Goal: Feedback & Contribution: Submit feedback/report problem

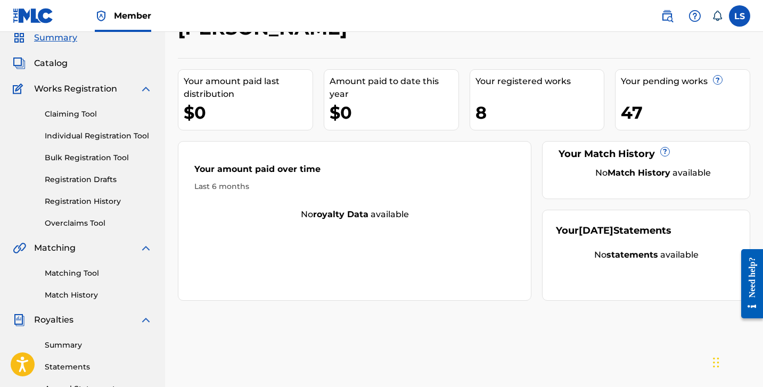
scroll to position [45, 0]
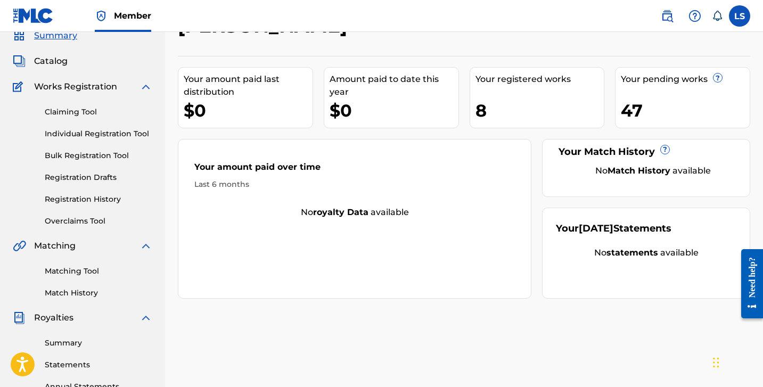
click at [96, 197] on link "Registration History" at bounding box center [99, 199] width 108 height 11
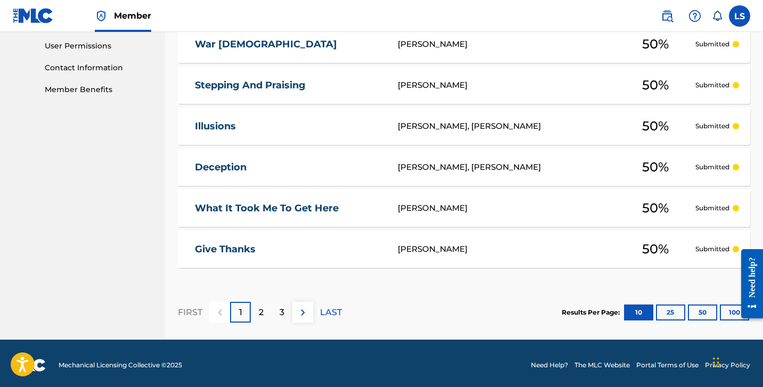
scroll to position [505, 0]
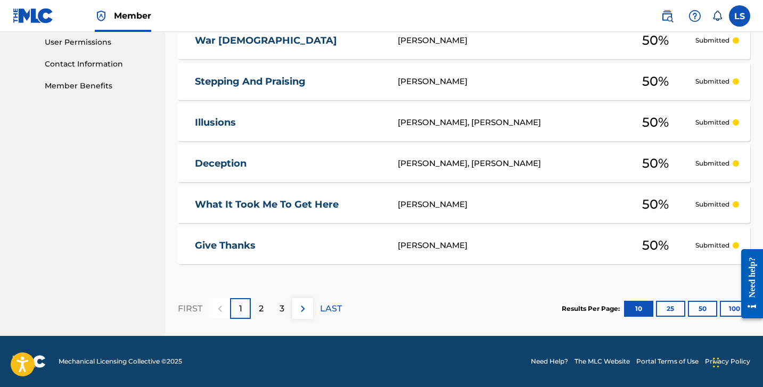
click at [734, 310] on div at bounding box center [749, 284] width 30 height 86
click at [734, 303] on div at bounding box center [749, 284] width 30 height 86
click at [723, 310] on button "100" at bounding box center [734, 309] width 29 height 16
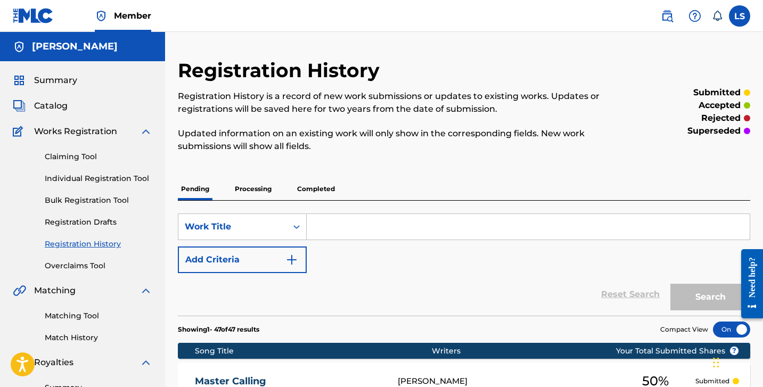
scroll to position [2, 0]
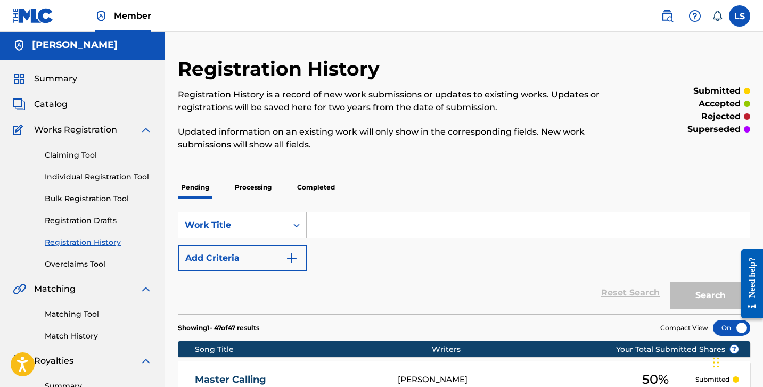
click at [269, 190] on p "Processing" at bounding box center [253, 187] width 43 height 22
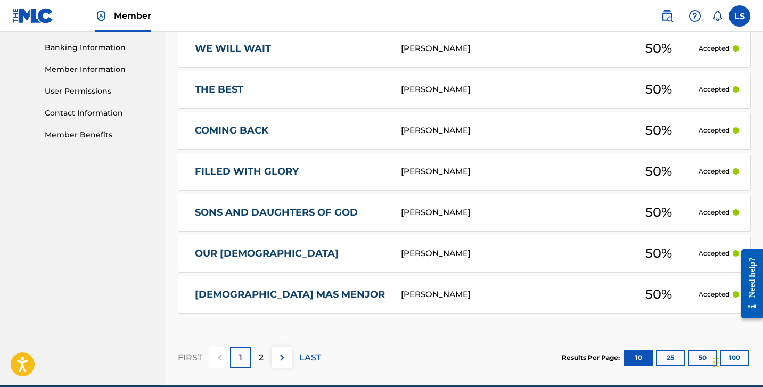
scroll to position [457, 0]
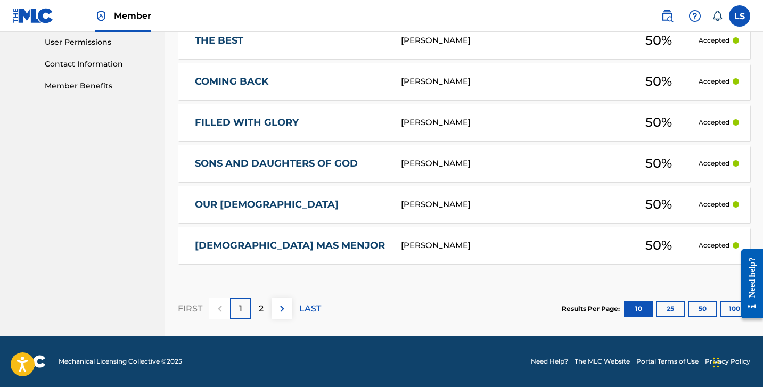
click at [730, 310] on button "100" at bounding box center [734, 309] width 29 height 16
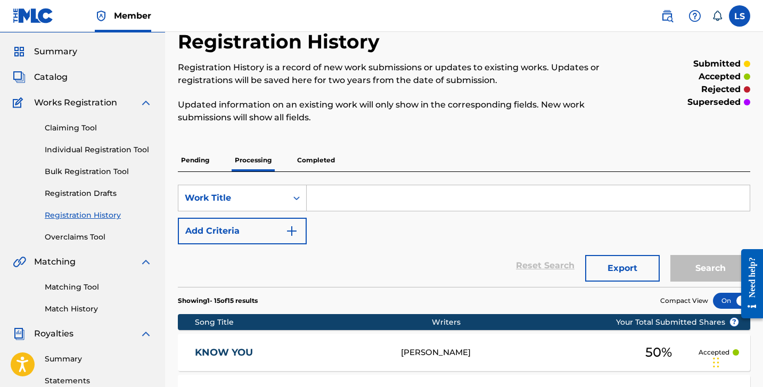
scroll to position [1, 0]
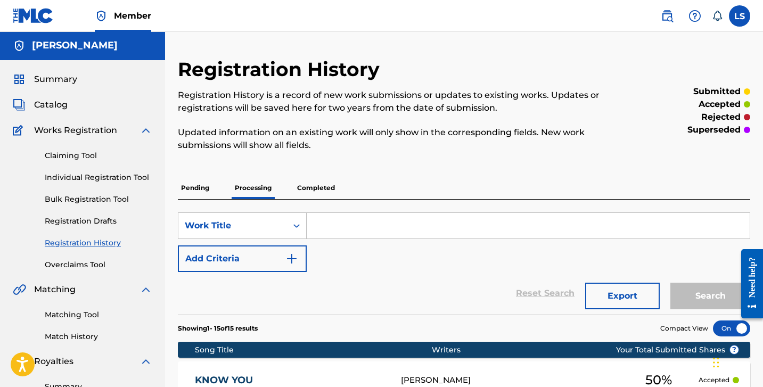
click at [319, 194] on p "Completed" at bounding box center [316, 188] width 44 height 22
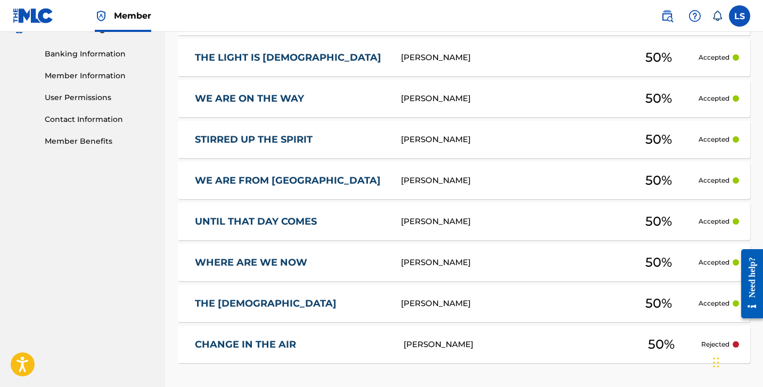
scroll to position [549, 0]
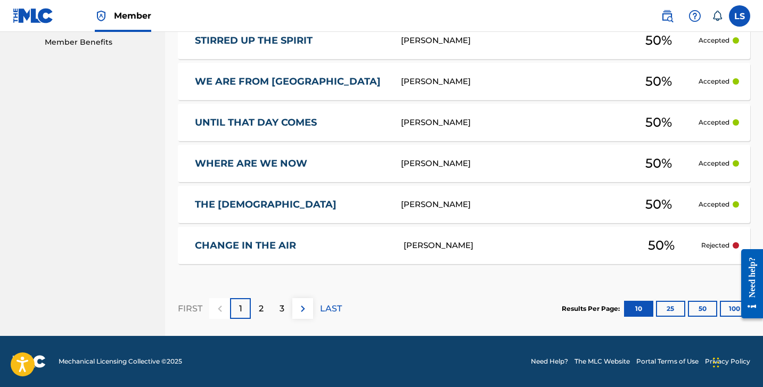
click at [728, 308] on button "100" at bounding box center [734, 309] width 29 height 16
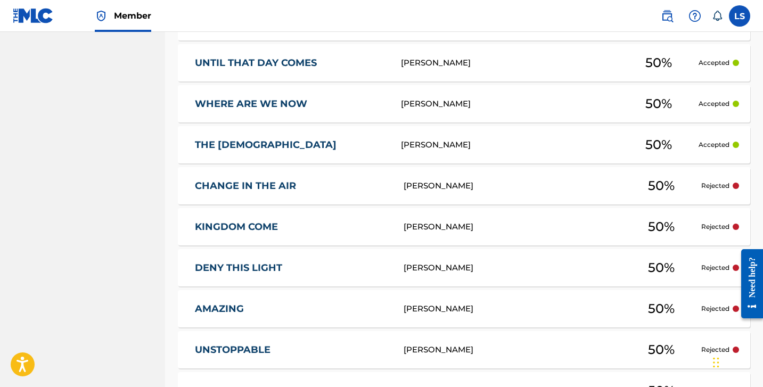
scroll to position [609, 0]
click at [470, 198] on div "CHANGE IN THE AIR [PERSON_NAME] 50 % Rejected" at bounding box center [464, 185] width 573 height 37
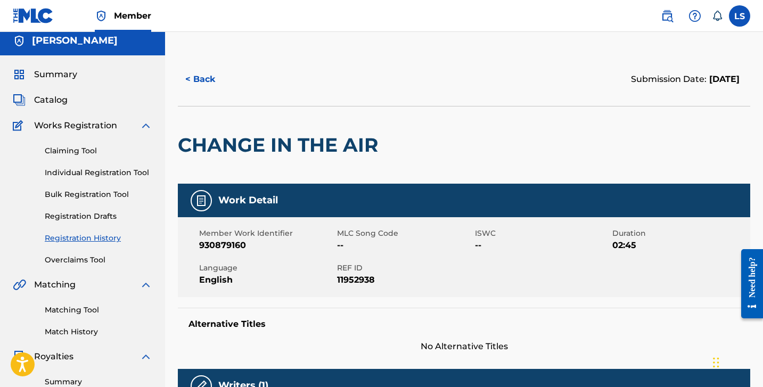
scroll to position [2, 0]
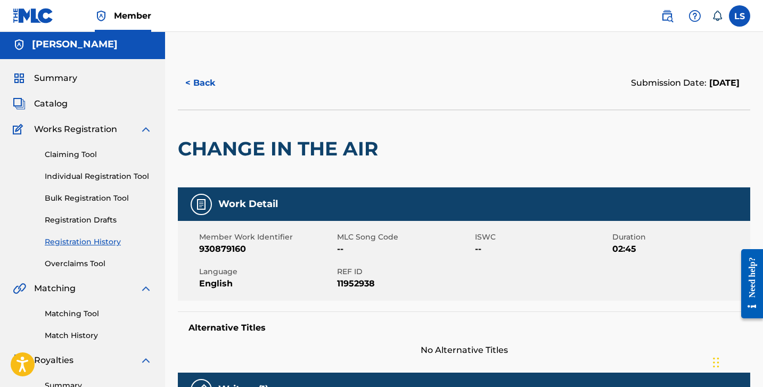
click at [58, 108] on span "Catalog" at bounding box center [51, 103] width 34 height 13
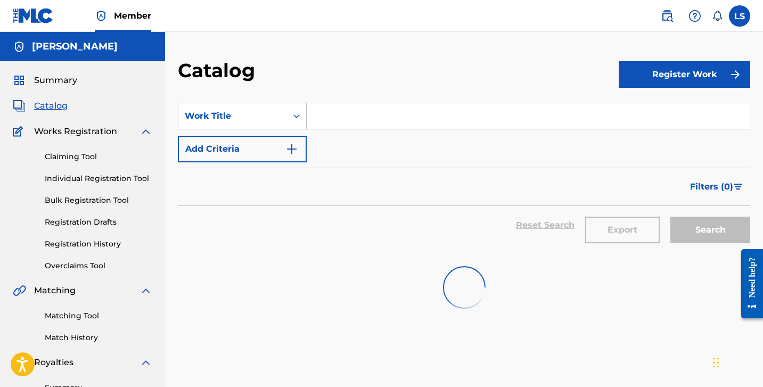
click at [121, 202] on link "Bulk Registration Tool" at bounding box center [99, 200] width 108 height 11
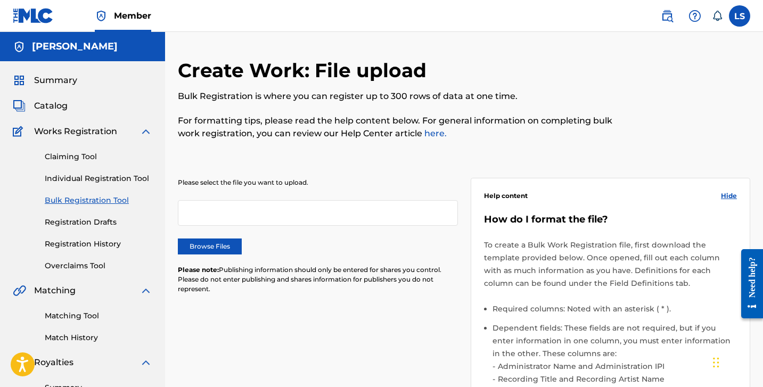
click at [85, 224] on link "Registration Drafts" at bounding box center [99, 222] width 108 height 11
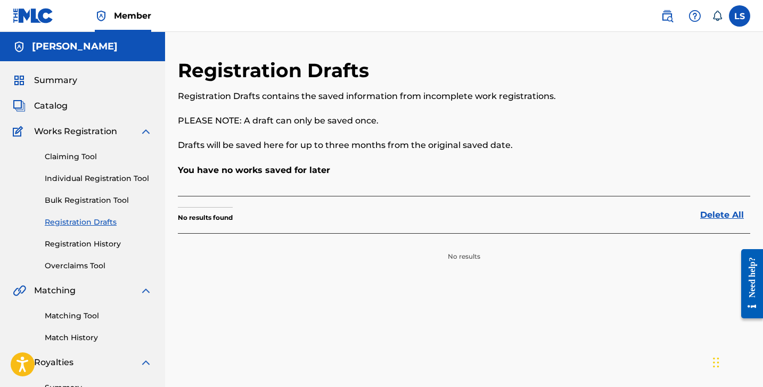
click at [109, 244] on link "Registration History" at bounding box center [99, 244] width 108 height 11
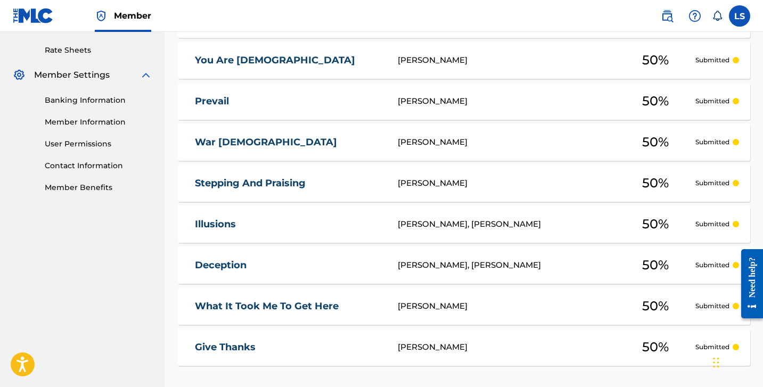
scroll to position [505, 0]
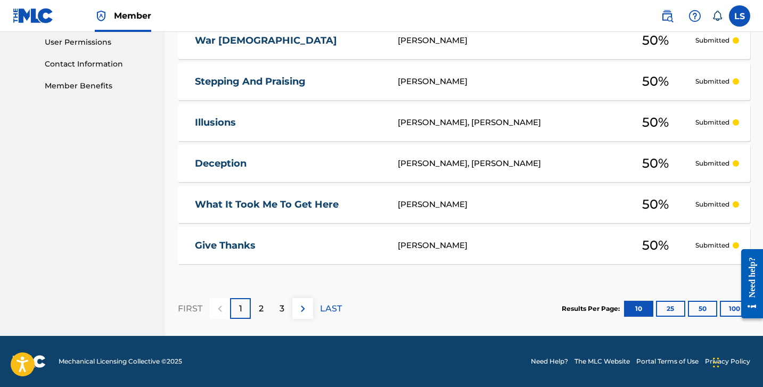
click at [725, 308] on button "100" at bounding box center [734, 309] width 29 height 16
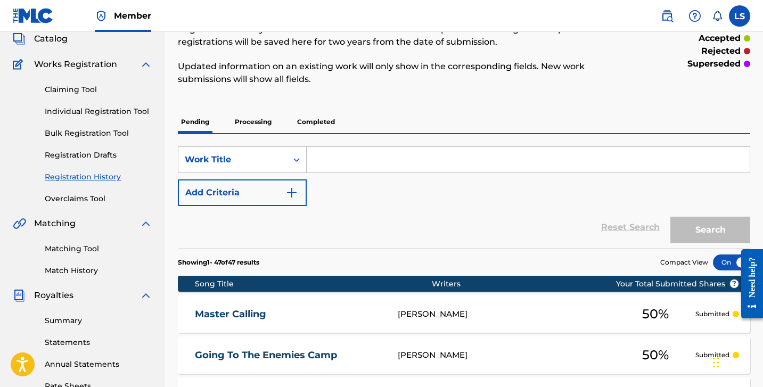
scroll to position [0, 0]
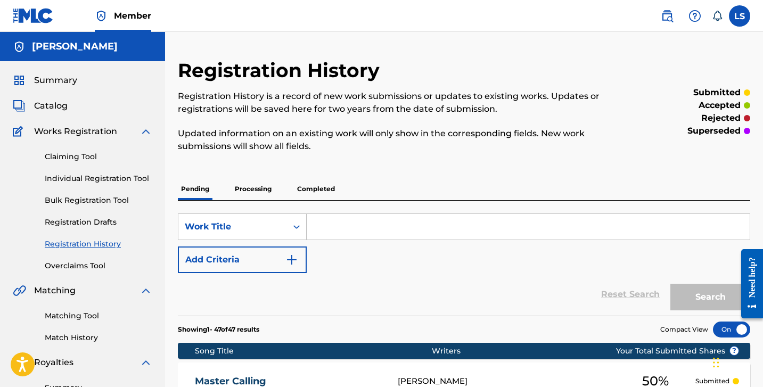
click at [318, 188] on p "Completed" at bounding box center [316, 189] width 44 height 22
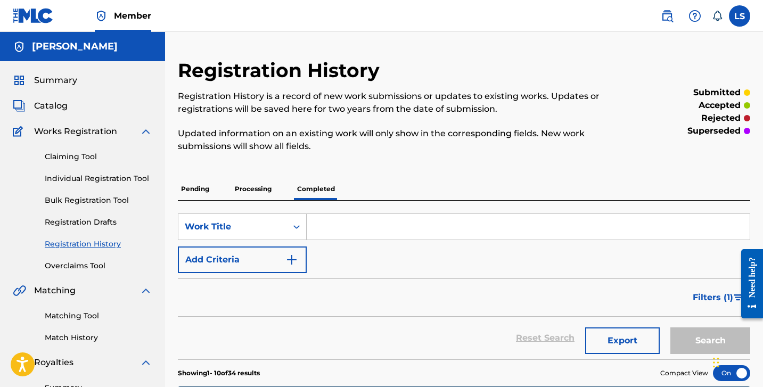
click at [259, 190] on p "Processing" at bounding box center [253, 189] width 43 height 22
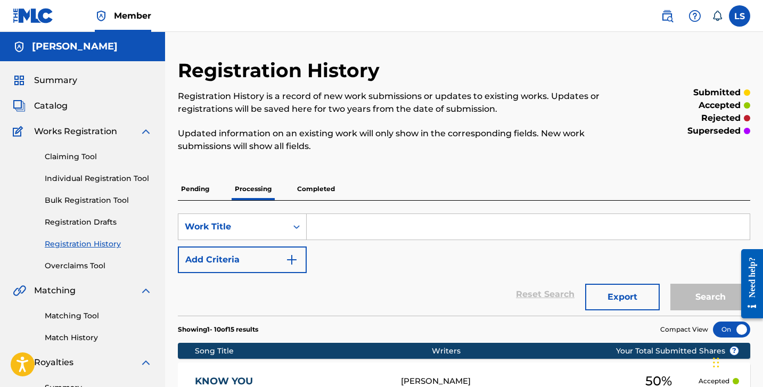
scroll to position [505, 0]
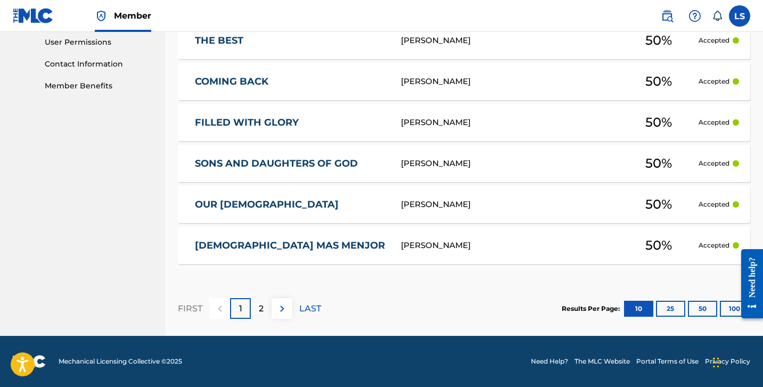
click at [722, 310] on button "100" at bounding box center [734, 309] width 29 height 16
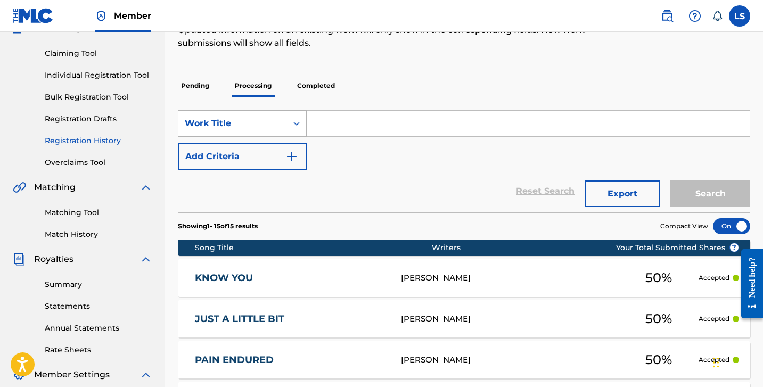
scroll to position [102, 0]
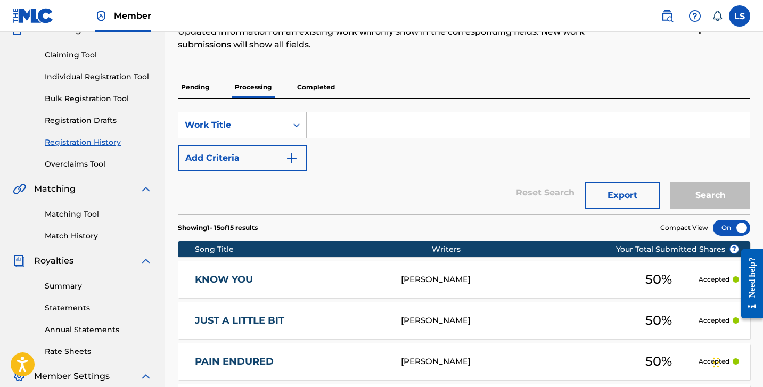
drag, startPoint x: 310, startPoint y: 89, endPoint x: 318, endPoint y: 100, distance: 13.3
click at [310, 89] on p "Completed" at bounding box center [316, 87] width 44 height 22
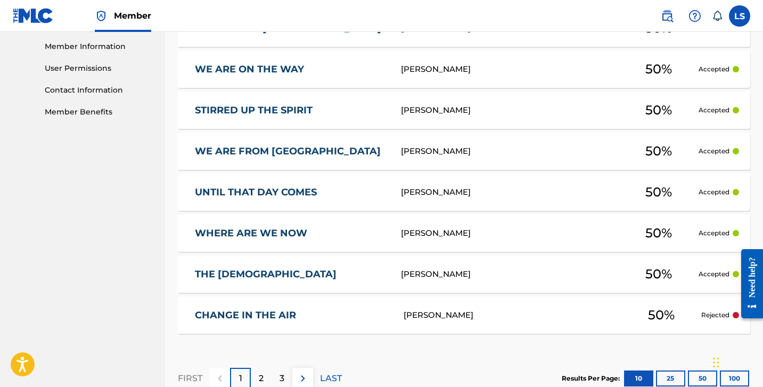
scroll to position [549, 0]
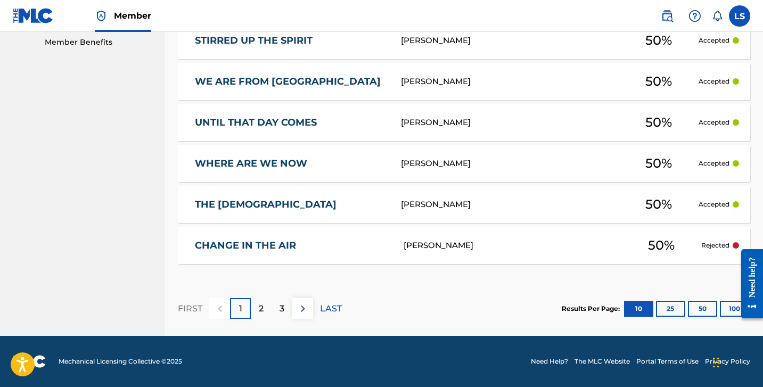
click at [721, 306] on button "100" at bounding box center [734, 309] width 29 height 16
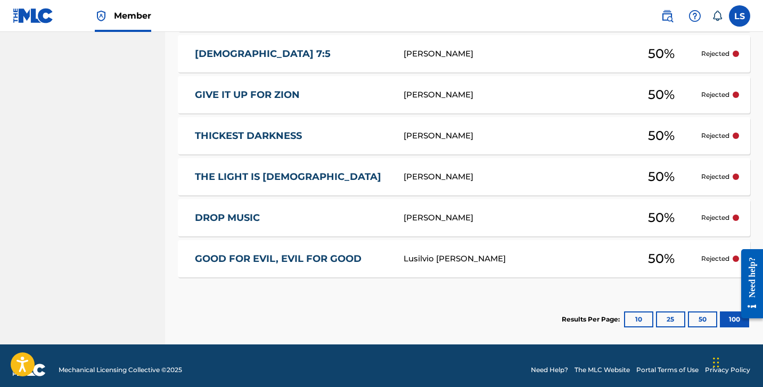
scroll to position [1528, 0]
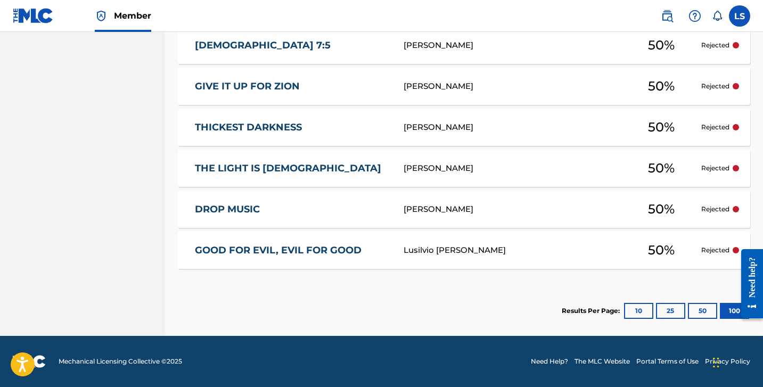
click at [567, 257] on div "GOOD FOR EVIL, EVIL FOR GOOD Lusilvio [PERSON_NAME] 50 % Rejected" at bounding box center [464, 250] width 573 height 37
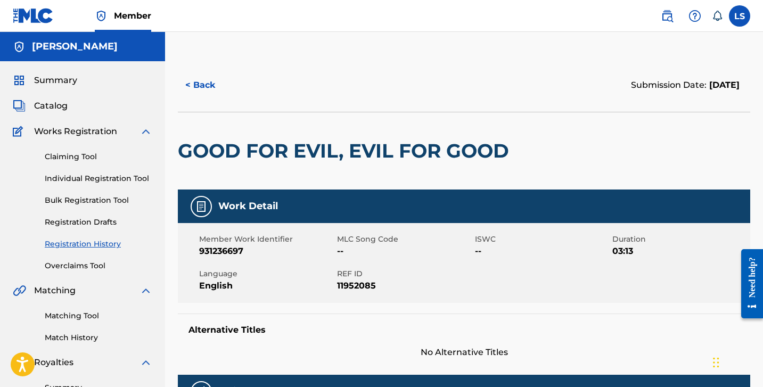
click at [213, 83] on button "< Back" at bounding box center [210, 85] width 64 height 27
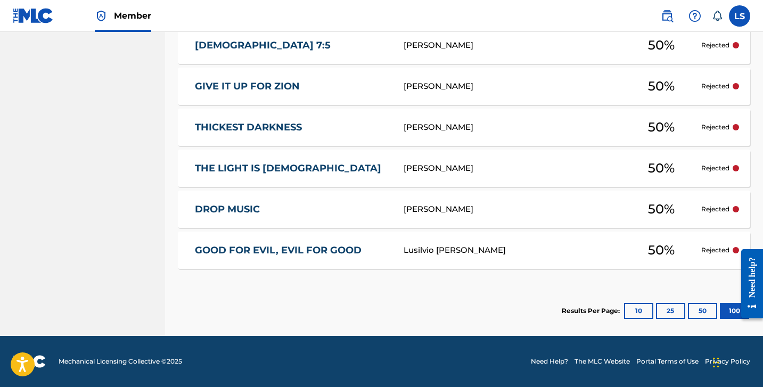
click at [699, 248] on div "GOOD FOR EVIL, EVIL FOR GOOD Lusilvio [PERSON_NAME] 50 % Rejected" at bounding box center [464, 250] width 573 height 37
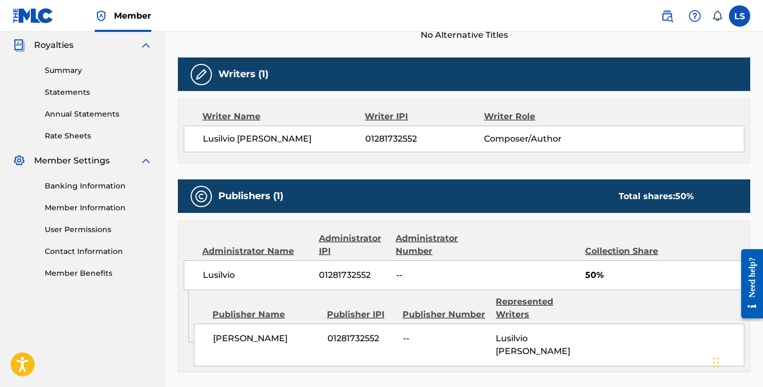
scroll to position [319, 0]
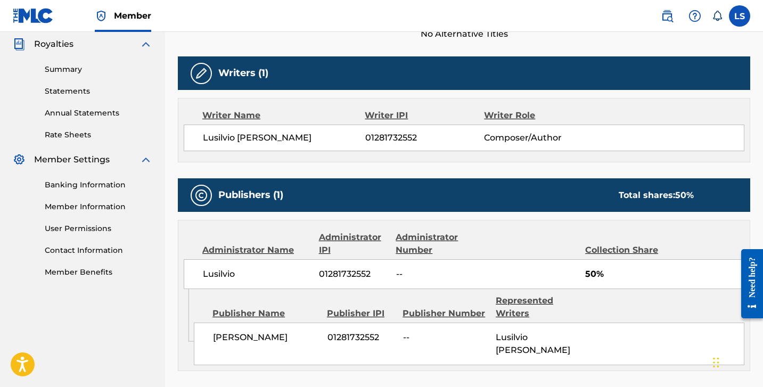
click at [231, 75] on h5 "Writers (1)" at bounding box center [243, 73] width 50 height 12
click at [200, 73] on img at bounding box center [201, 73] width 13 height 13
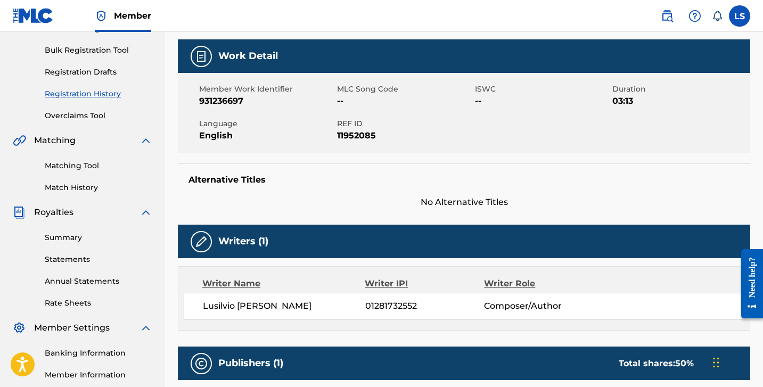
scroll to position [152, 0]
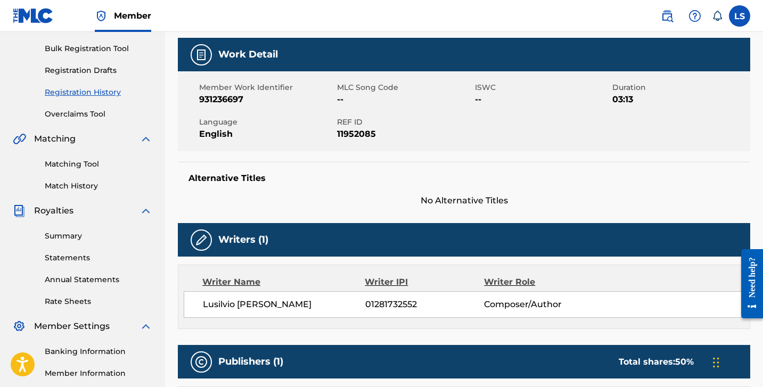
click at [77, 162] on link "Matching Tool" at bounding box center [99, 164] width 108 height 11
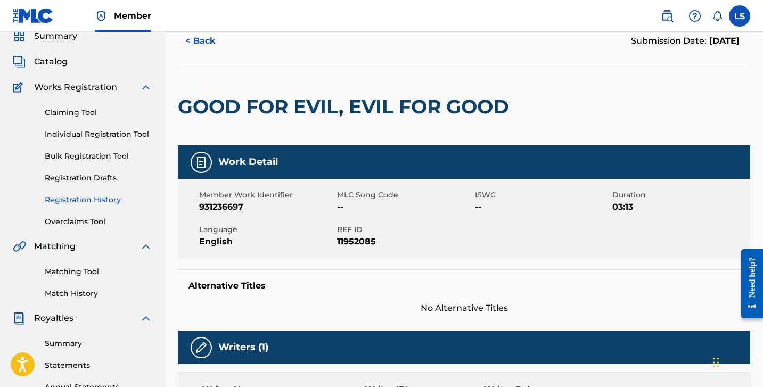
scroll to position [44, 0]
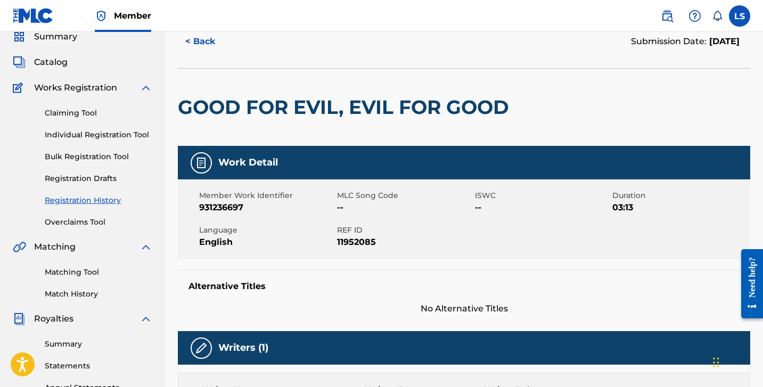
click at [63, 112] on link "Claiming Tool" at bounding box center [99, 113] width 108 height 11
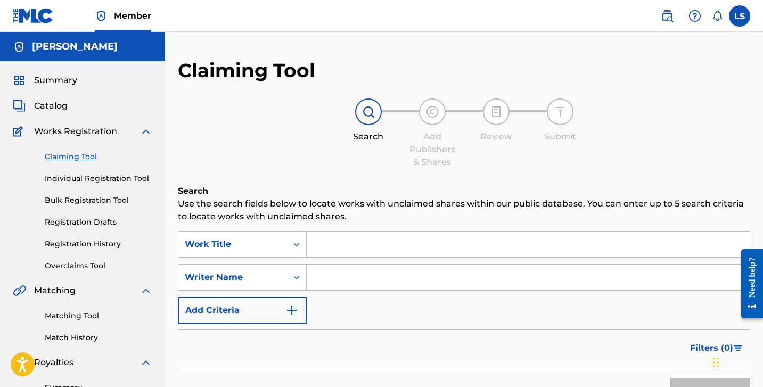
click at [92, 243] on link "Registration History" at bounding box center [99, 244] width 108 height 11
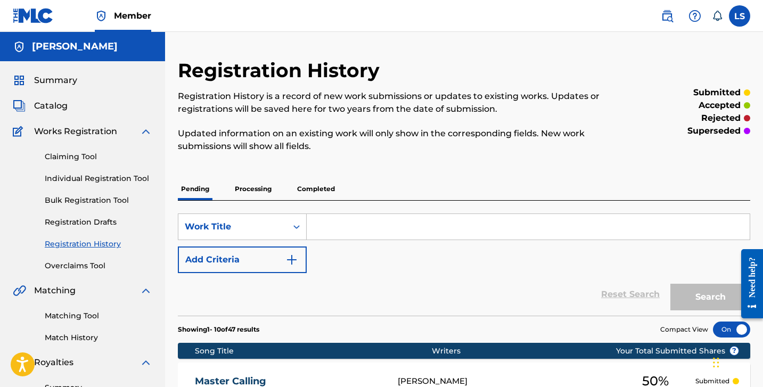
click at [320, 187] on p "Completed" at bounding box center [316, 189] width 44 height 22
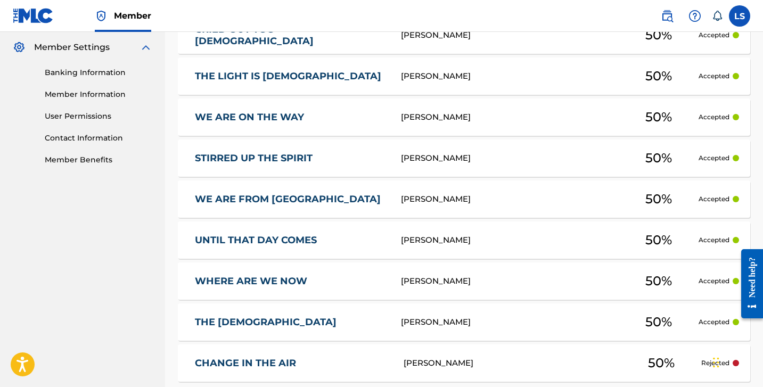
scroll to position [549, 0]
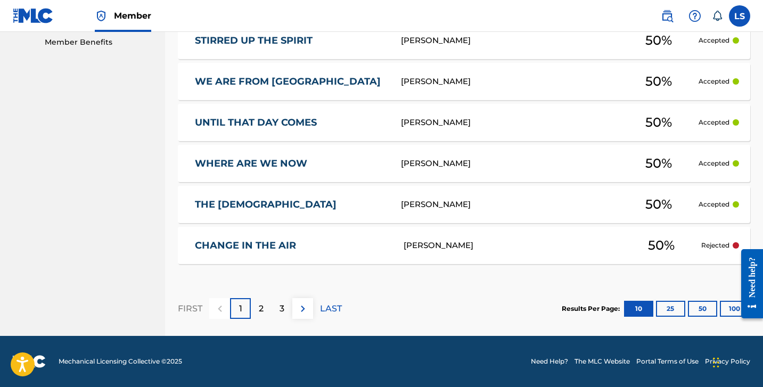
click at [628, 243] on div "50 %" at bounding box center [662, 245] width 80 height 25
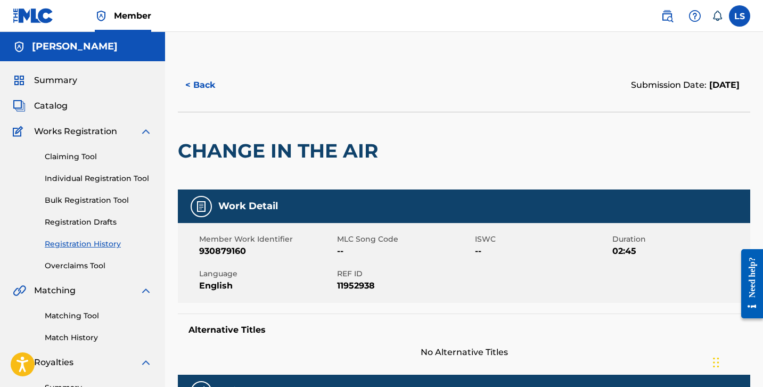
click at [78, 152] on link "Claiming Tool" at bounding box center [99, 156] width 108 height 11
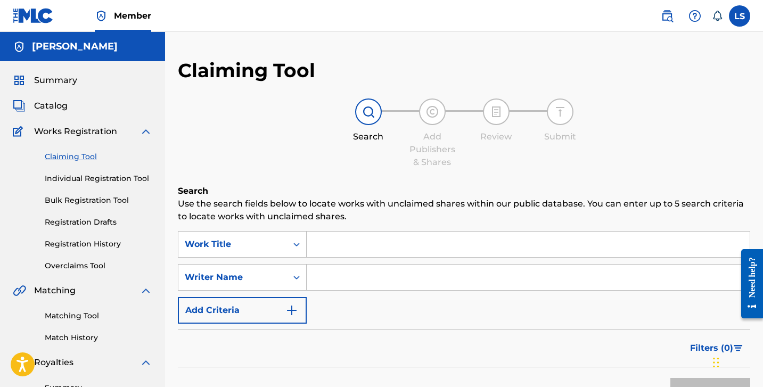
click at [389, 254] on input "Search Form" at bounding box center [528, 245] width 443 height 26
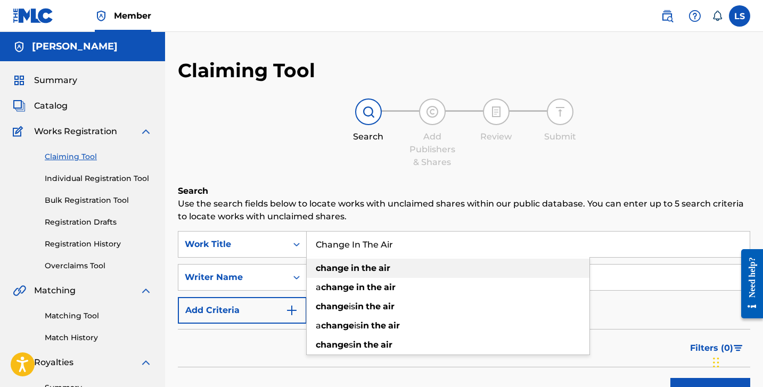
click at [376, 265] on strong "the" at bounding box center [369, 268] width 15 height 10
type input "change in the air"
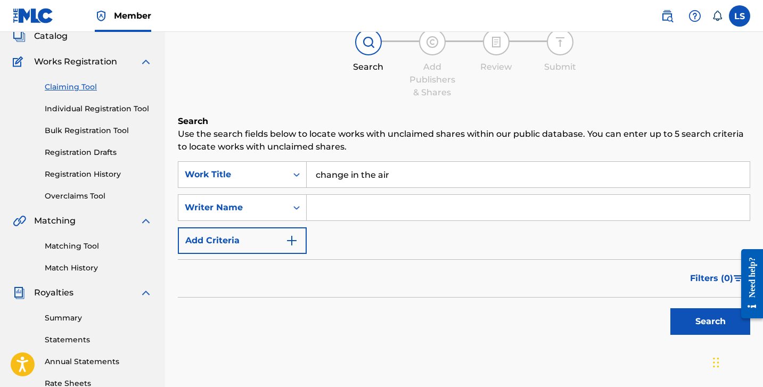
scroll to position [70, 0]
click at [365, 210] on input "Search Form" at bounding box center [528, 207] width 443 height 26
type input "Lusilvio"
click at [697, 322] on button "Search" at bounding box center [711, 321] width 80 height 27
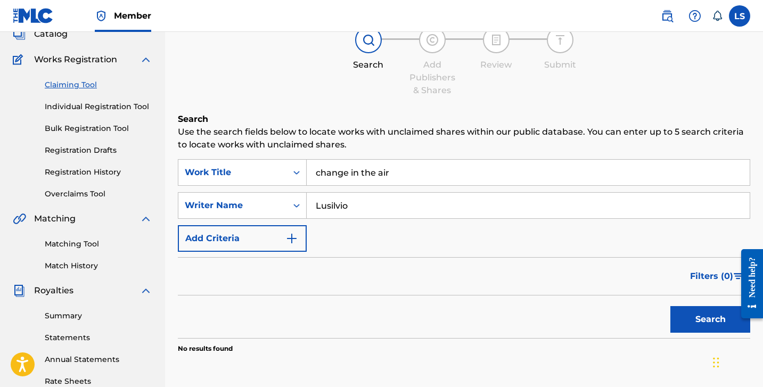
scroll to position [71, 0]
click at [99, 109] on link "Individual Registration Tool" at bounding box center [99, 107] width 108 height 11
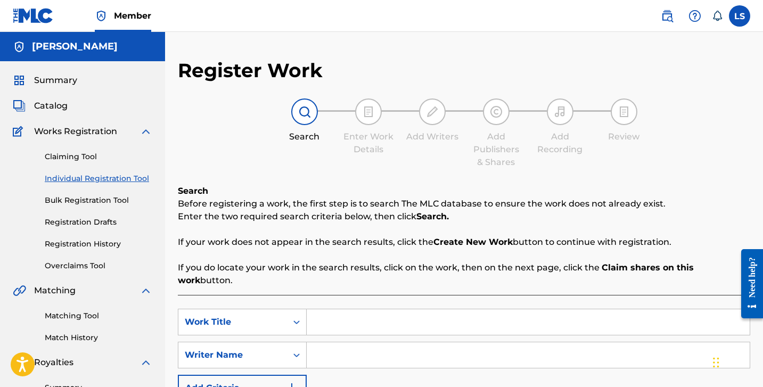
click at [383, 310] on input "Search Form" at bounding box center [528, 323] width 443 height 26
type input "Change In The Air"
click at [352, 343] on input "Search Form" at bounding box center [528, 356] width 443 height 26
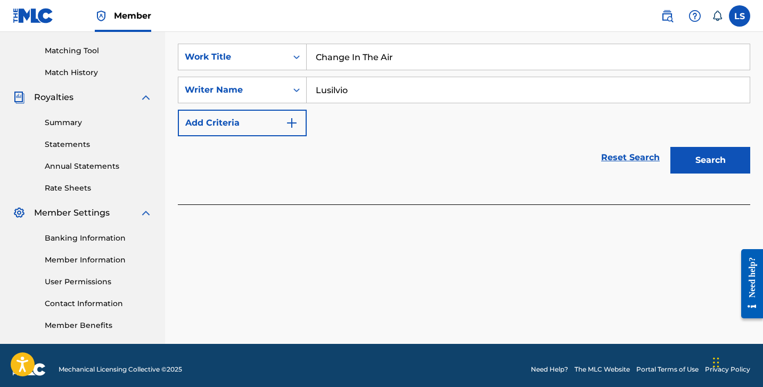
scroll to position [273, 0]
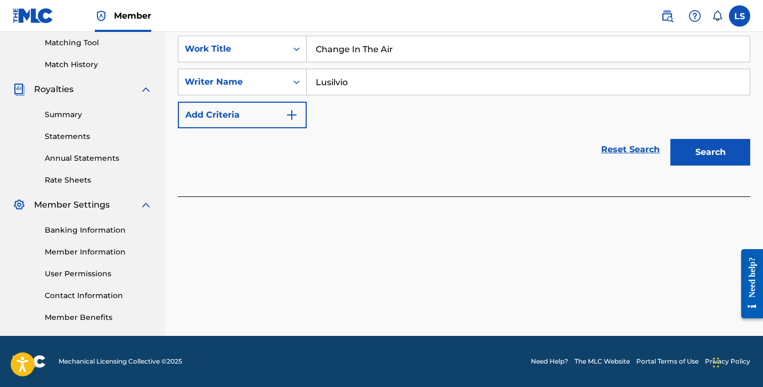
type input "Lusilvio"
click at [705, 149] on button "Search" at bounding box center [711, 152] width 80 height 27
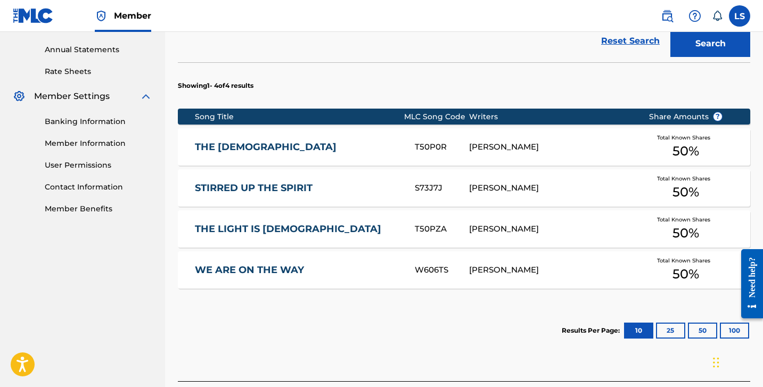
scroll to position [452, 0]
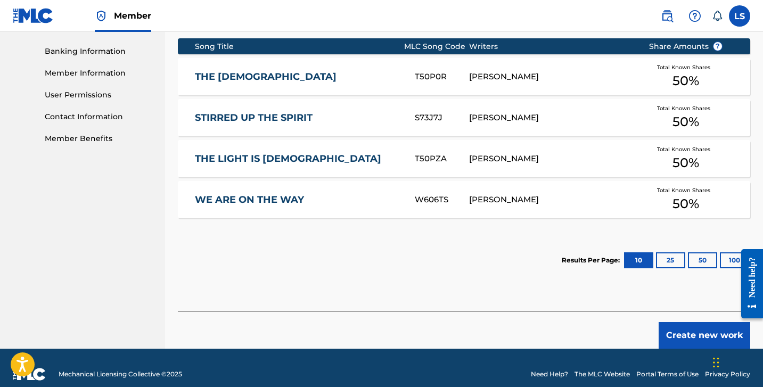
click at [689, 322] on button "Create new work" at bounding box center [705, 335] width 92 height 27
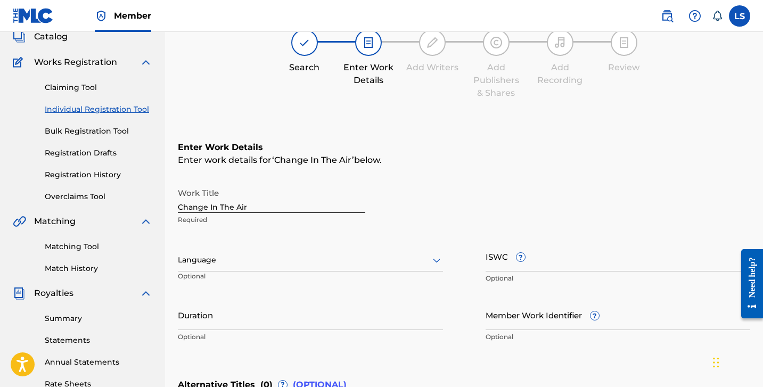
scroll to position [66, 0]
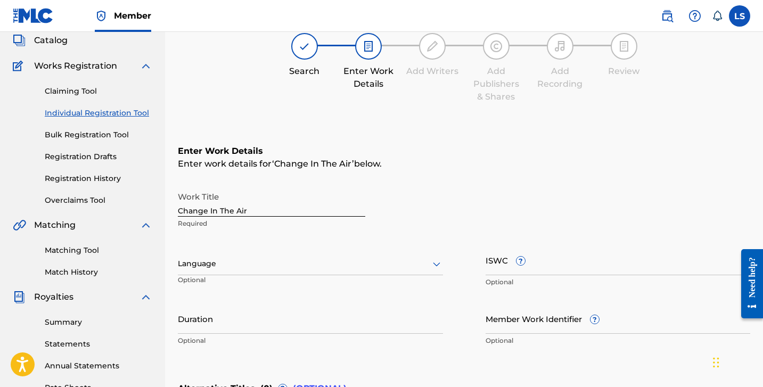
click at [103, 179] on link "Registration History" at bounding box center [99, 178] width 108 height 11
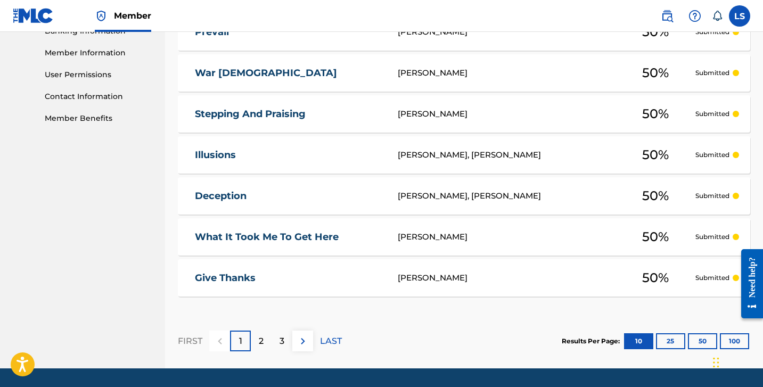
scroll to position [476, 0]
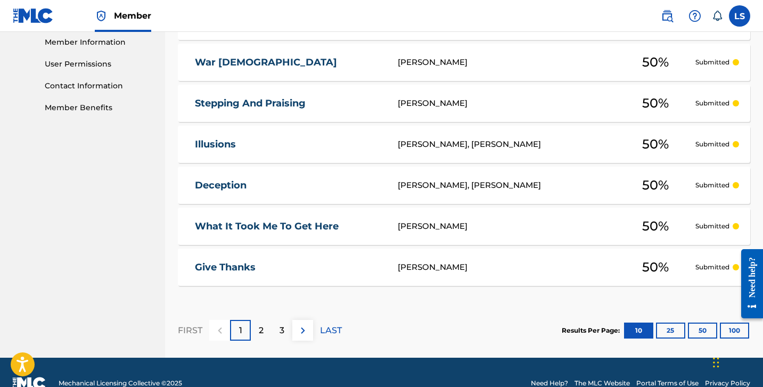
click at [725, 331] on button "100" at bounding box center [734, 331] width 29 height 16
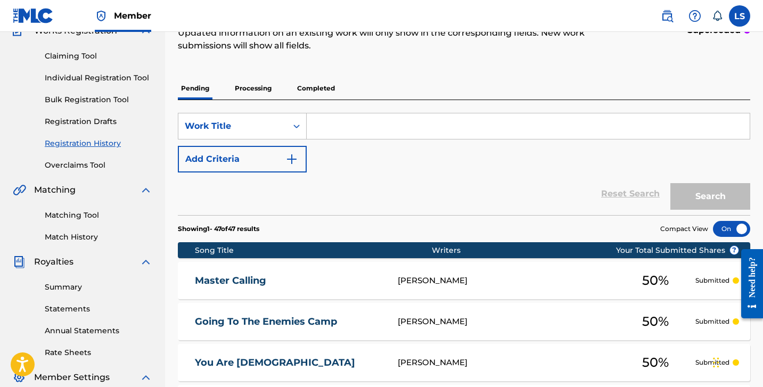
scroll to position [0, 0]
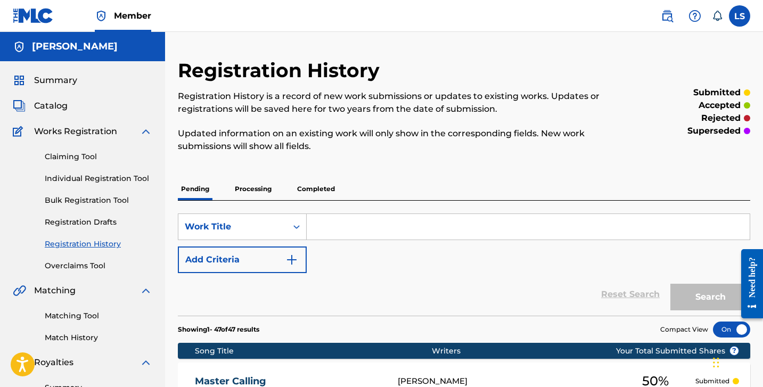
click at [257, 189] on p "Processing" at bounding box center [253, 189] width 43 height 22
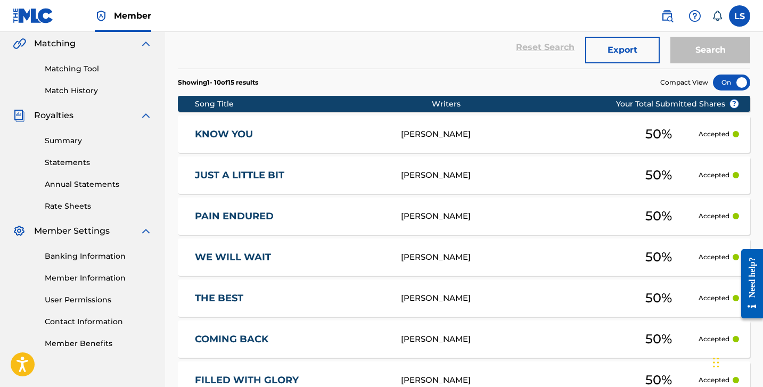
scroll to position [505, 0]
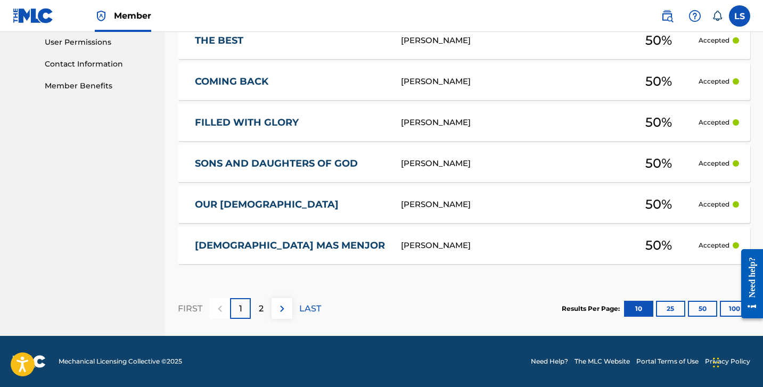
click at [721, 306] on button "100" at bounding box center [734, 309] width 29 height 16
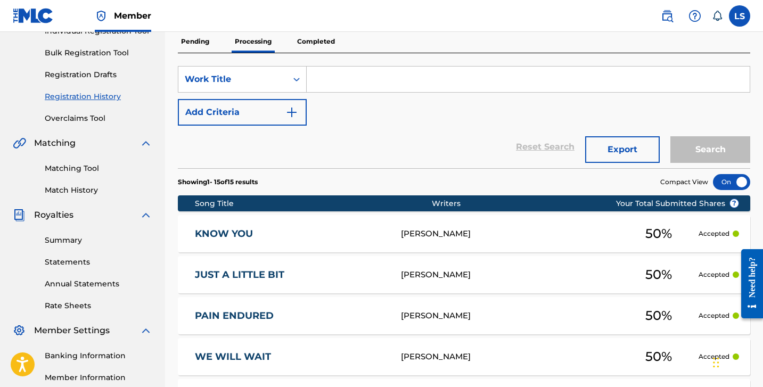
scroll to position [147, 0]
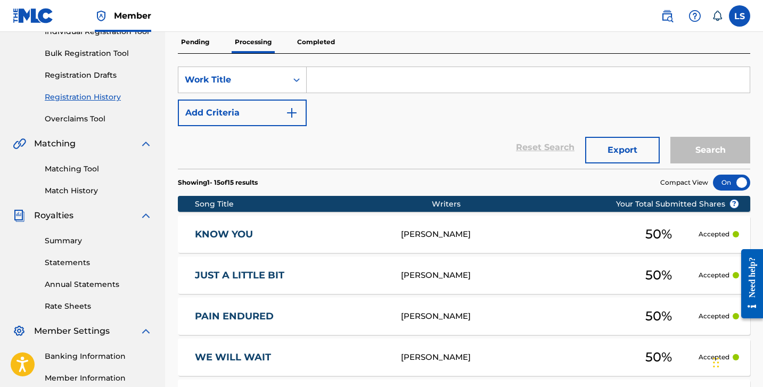
click at [319, 40] on p "Completed" at bounding box center [316, 42] width 44 height 22
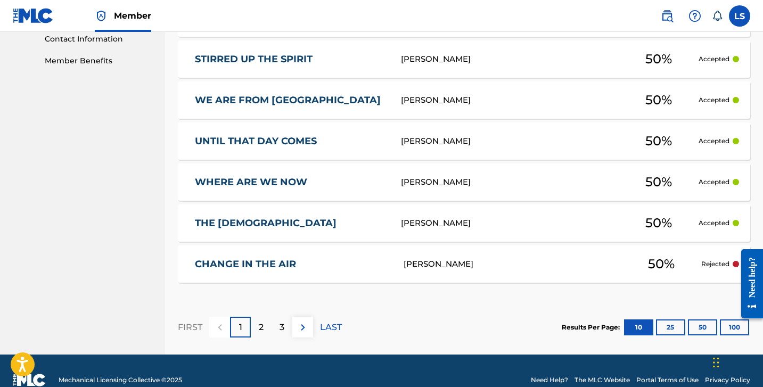
scroll to position [533, 0]
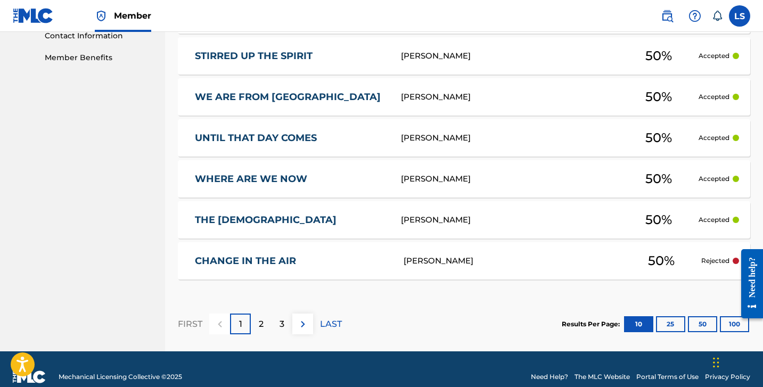
click at [730, 318] on button "100" at bounding box center [734, 324] width 29 height 16
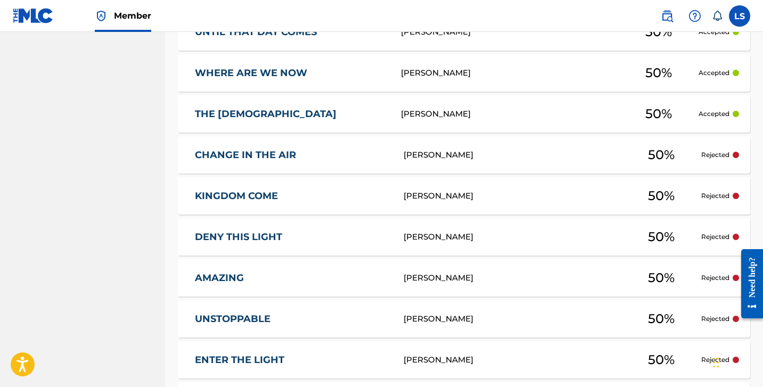
scroll to position [645, 0]
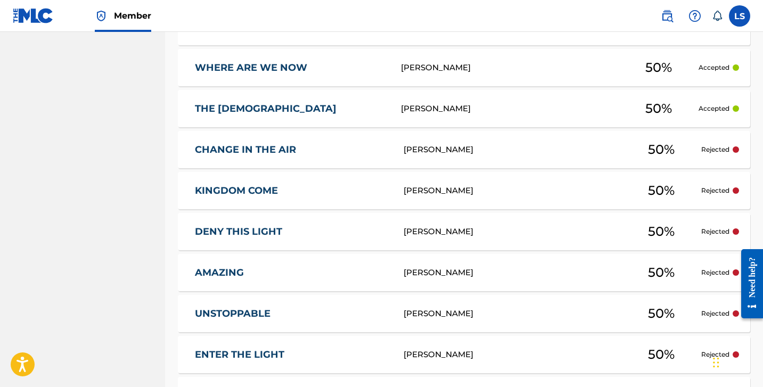
click at [426, 152] on div "[PERSON_NAME]" at bounding box center [513, 150] width 218 height 12
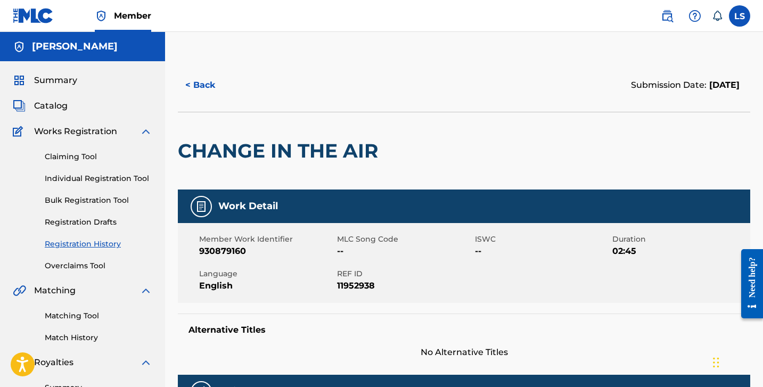
click at [205, 204] on img at bounding box center [201, 206] width 13 height 13
click at [352, 243] on span "MLC Song Code" at bounding box center [404, 239] width 135 height 11
click at [359, 252] on span "--" at bounding box center [404, 251] width 135 height 13
click at [345, 251] on span "--" at bounding box center [404, 251] width 135 height 13
click at [341, 251] on span "--" at bounding box center [404, 251] width 135 height 13
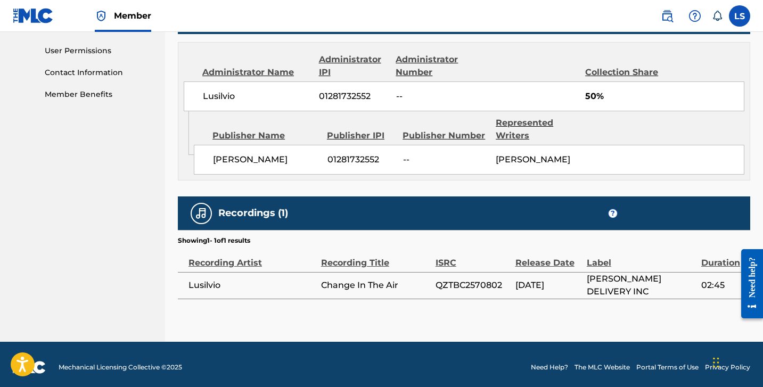
scroll to position [501, 0]
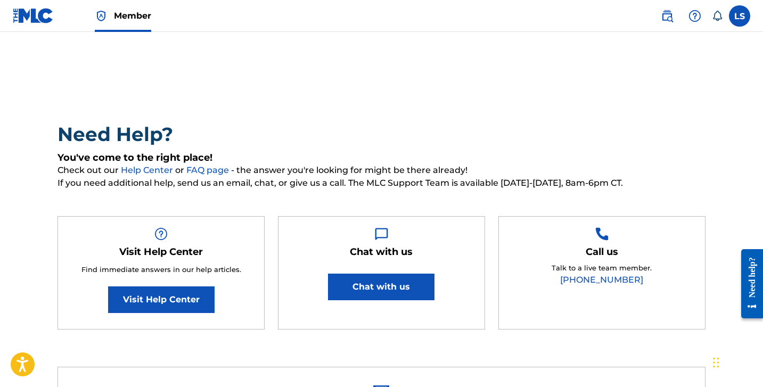
scroll to position [1, 0]
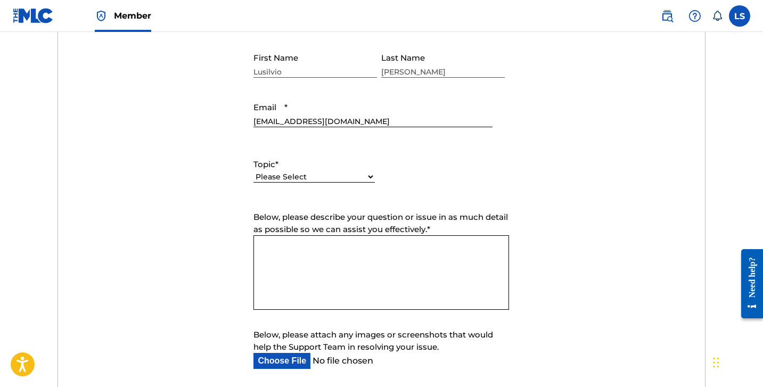
scroll to position [436, 0]
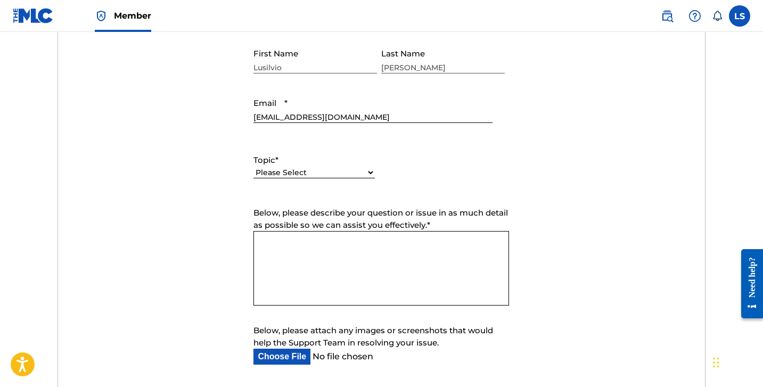
click at [368, 174] on select "Please Select I need help with my account I need help with managing my catalog …" at bounding box center [314, 172] width 121 height 11
select select "I need help with managing my catalog"
click at [254, 168] on select "Please Select I need help with my account I need help with managing my catalog …" at bounding box center [314, 172] width 121 height 11
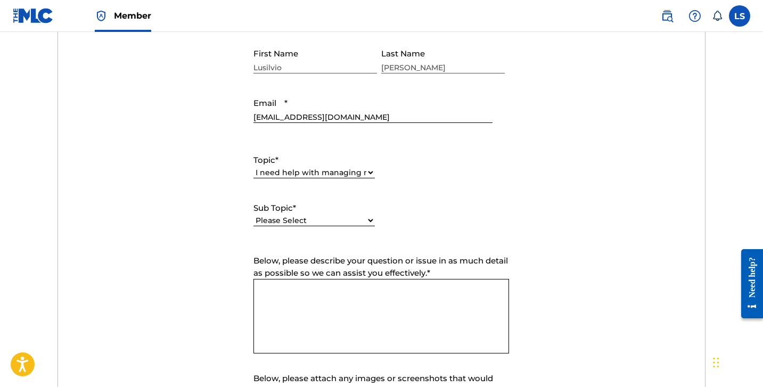
click at [280, 290] on textarea "Below, please describe your question or issue in as much detail as possible so …" at bounding box center [382, 316] width 256 height 75
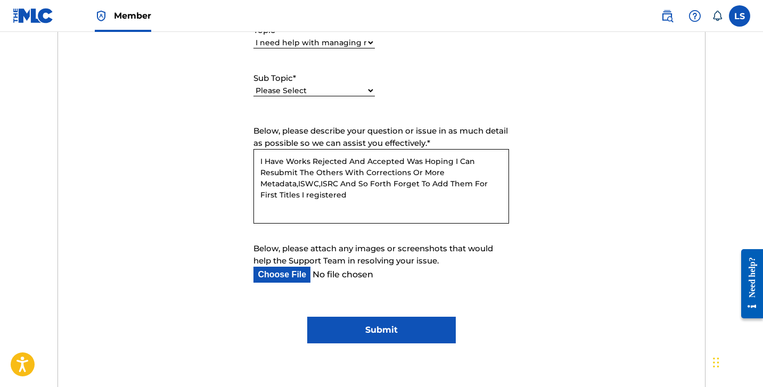
scroll to position [565, 0]
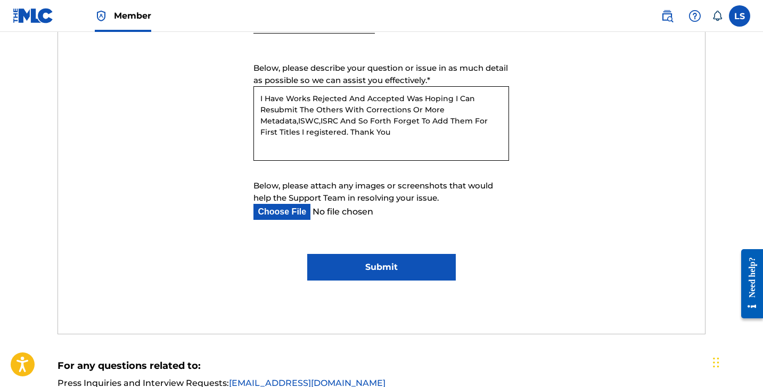
type textarea "I Have Works Rejected And Accepted Was Hoping I Can Resubmit The Others With Co…"
click at [385, 265] on input "Submit" at bounding box center [381, 267] width 149 height 27
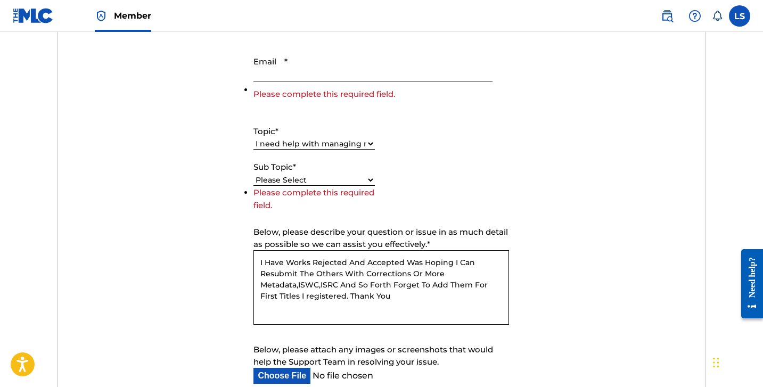
scroll to position [450, 0]
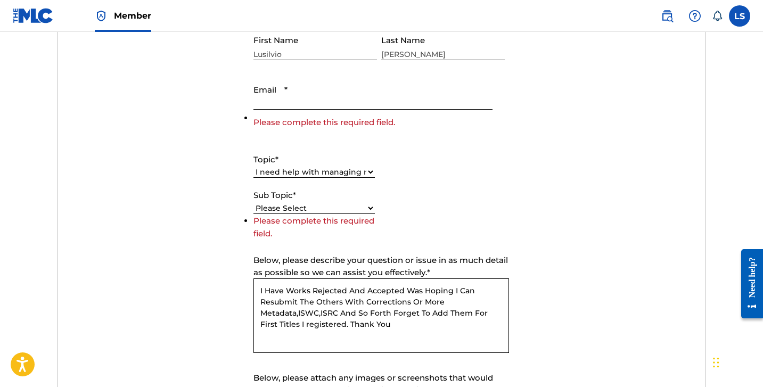
click at [307, 208] on select "Please Select I need help with CWR I need help registering my work(s) in The ML…" at bounding box center [314, 208] width 121 height 11
select select "I need help registering my work(s) in The MLC Portal"
click at [254, 214] on select "Please Select I need help with CWR I need help registering my work(s) in The ML…" at bounding box center [314, 208] width 121 height 11
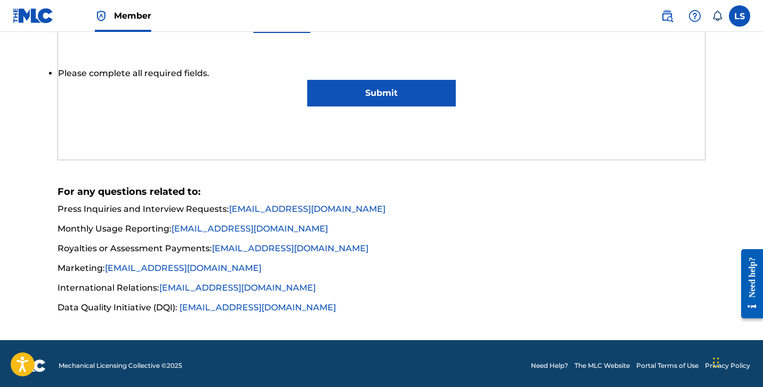
scroll to position [833, 0]
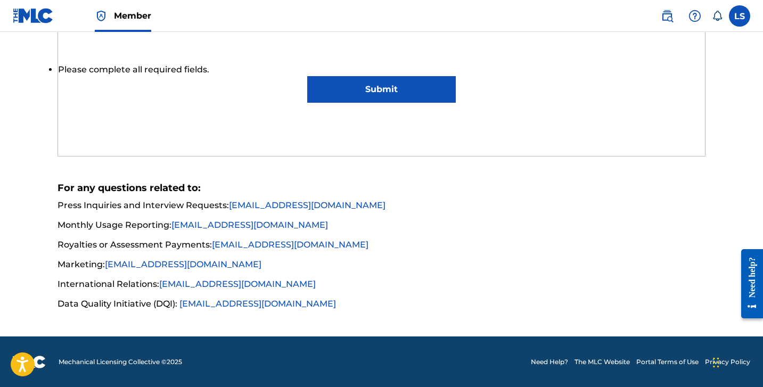
click at [341, 91] on input "Submit" at bounding box center [381, 89] width 149 height 27
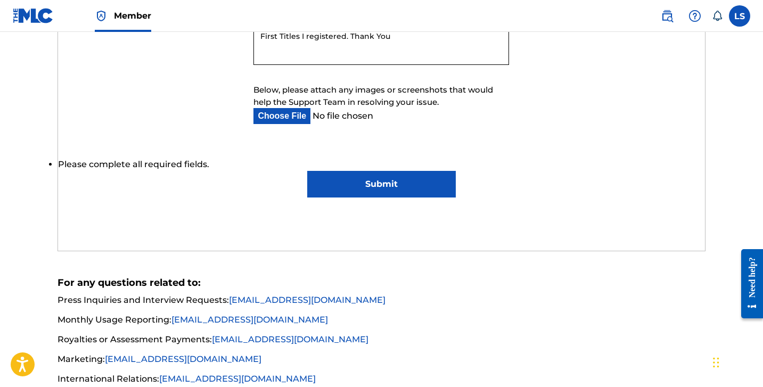
scroll to position [740, 0]
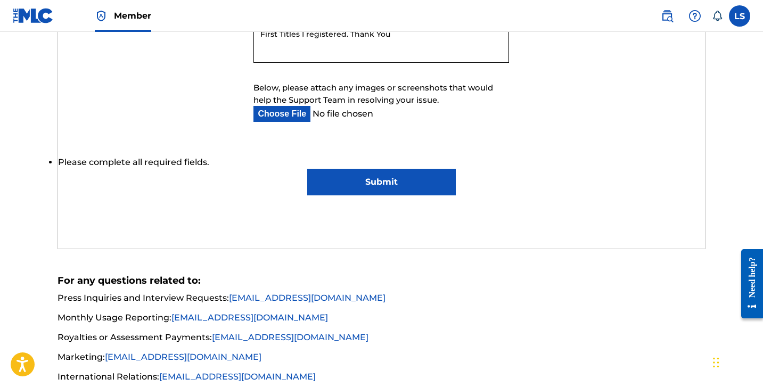
click at [368, 179] on input "Submit" at bounding box center [381, 182] width 149 height 27
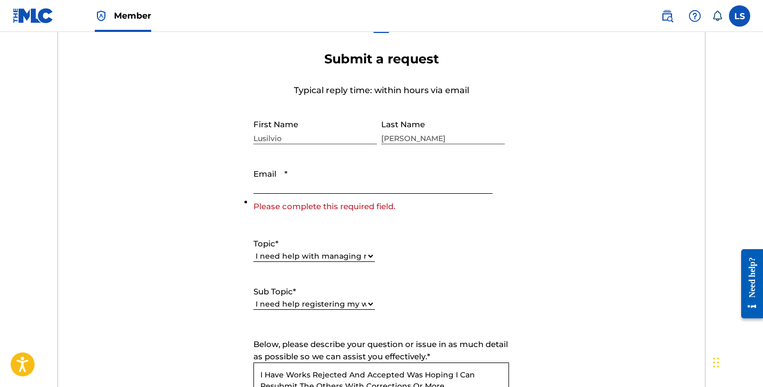
click at [290, 178] on input "Email *" at bounding box center [373, 179] width 239 height 30
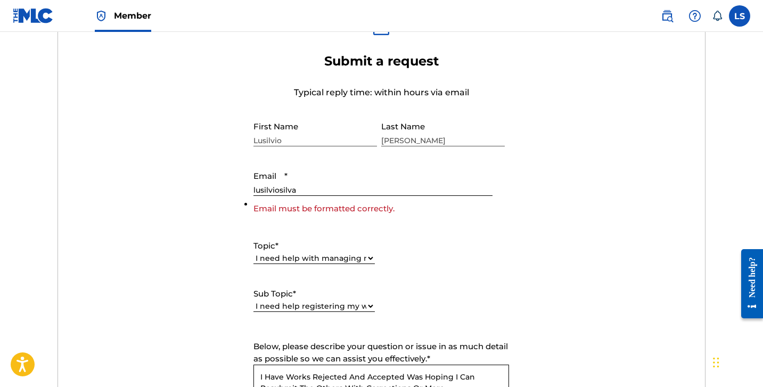
type input "[EMAIL_ADDRESS][DOMAIN_NAME]"
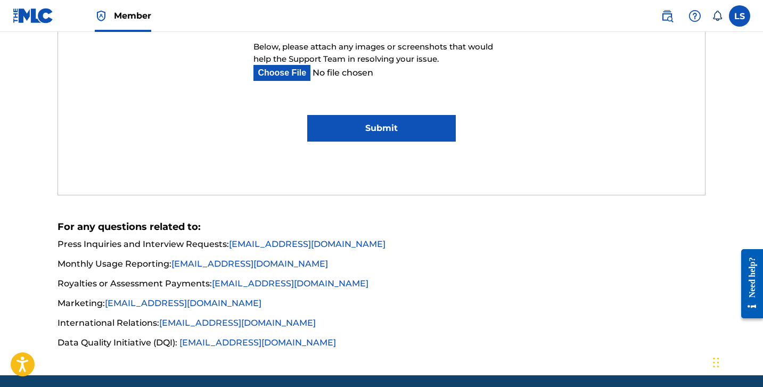
click at [369, 132] on input "Submit" at bounding box center [381, 128] width 149 height 27
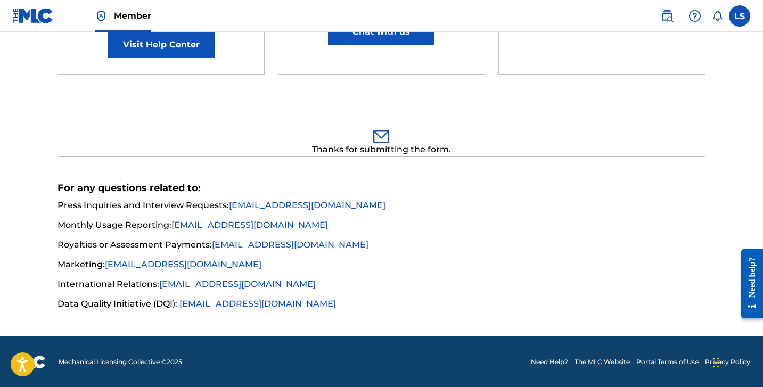
scroll to position [0, 0]
